Goal: Navigation & Orientation: Find specific page/section

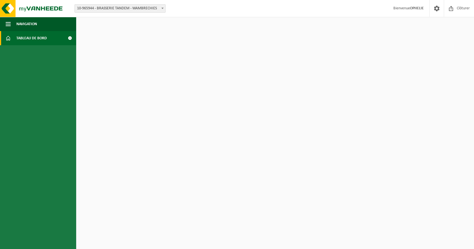
click at [45, 38] on span "Tableau de bord" at bounding box center [31, 38] width 30 height 14
click at [70, 36] on span at bounding box center [70, 38] width 13 height 14
click at [134, 9] on span "10-965944 - BRASSERIE TANDEM - WAMBRECHIES" at bounding box center [120, 9] width 91 height 8
drag, startPoint x: 134, startPoint y: 9, endPoint x: 33, endPoint y: 15, distance: 101.5
click at [128, 10] on span "10-965944 - BRASSERIE TANDEM - WAMBRECHIES" at bounding box center [120, 9] width 91 height 8
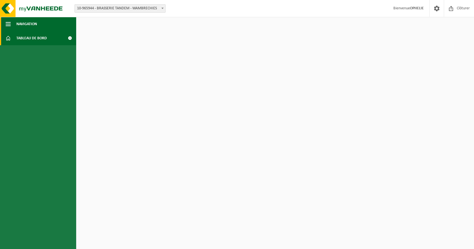
click at [22, 24] on span "Navigation" at bounding box center [26, 24] width 21 height 14
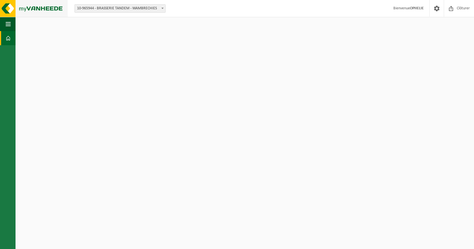
click at [27, 5] on img at bounding box center [34, 8] width 68 height 17
click at [415, 11] on span "Bienvenue OPHELIE" at bounding box center [409, 8] width 42 height 17
click at [415, 8] on strong "OPHELIE" at bounding box center [417, 8] width 14 height 4
click at [436, 7] on span at bounding box center [437, 8] width 8 height 17
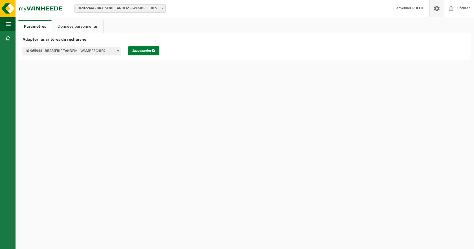
click at [147, 52] on button "Sauvegarder" at bounding box center [143, 50] width 31 height 9
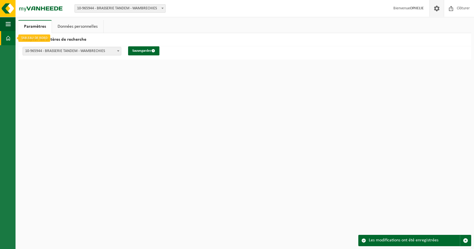
click at [1, 36] on link "Tableau de bord" at bounding box center [8, 38] width 16 height 14
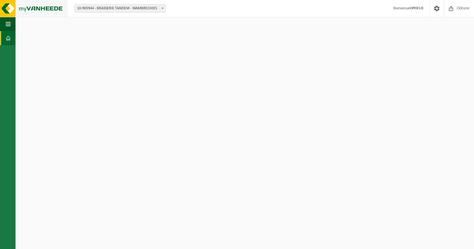
click at [5, 6] on img at bounding box center [34, 8] width 68 height 17
click at [6, 7] on img at bounding box center [34, 8] width 68 height 17
click at [8, 24] on span "button" at bounding box center [8, 24] width 5 height 14
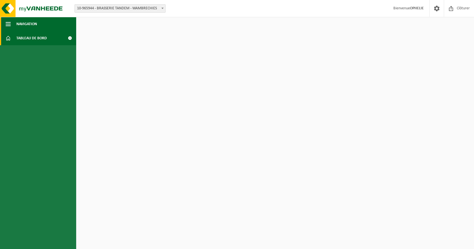
click at [21, 23] on span "Navigation" at bounding box center [26, 24] width 21 height 14
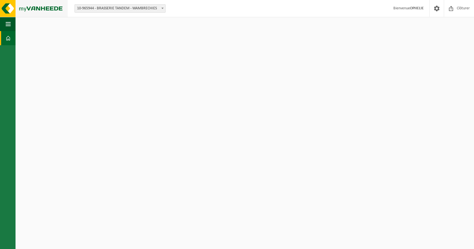
click at [9, 8] on img at bounding box center [34, 8] width 68 height 17
